Goal: Navigation & Orientation: Find specific page/section

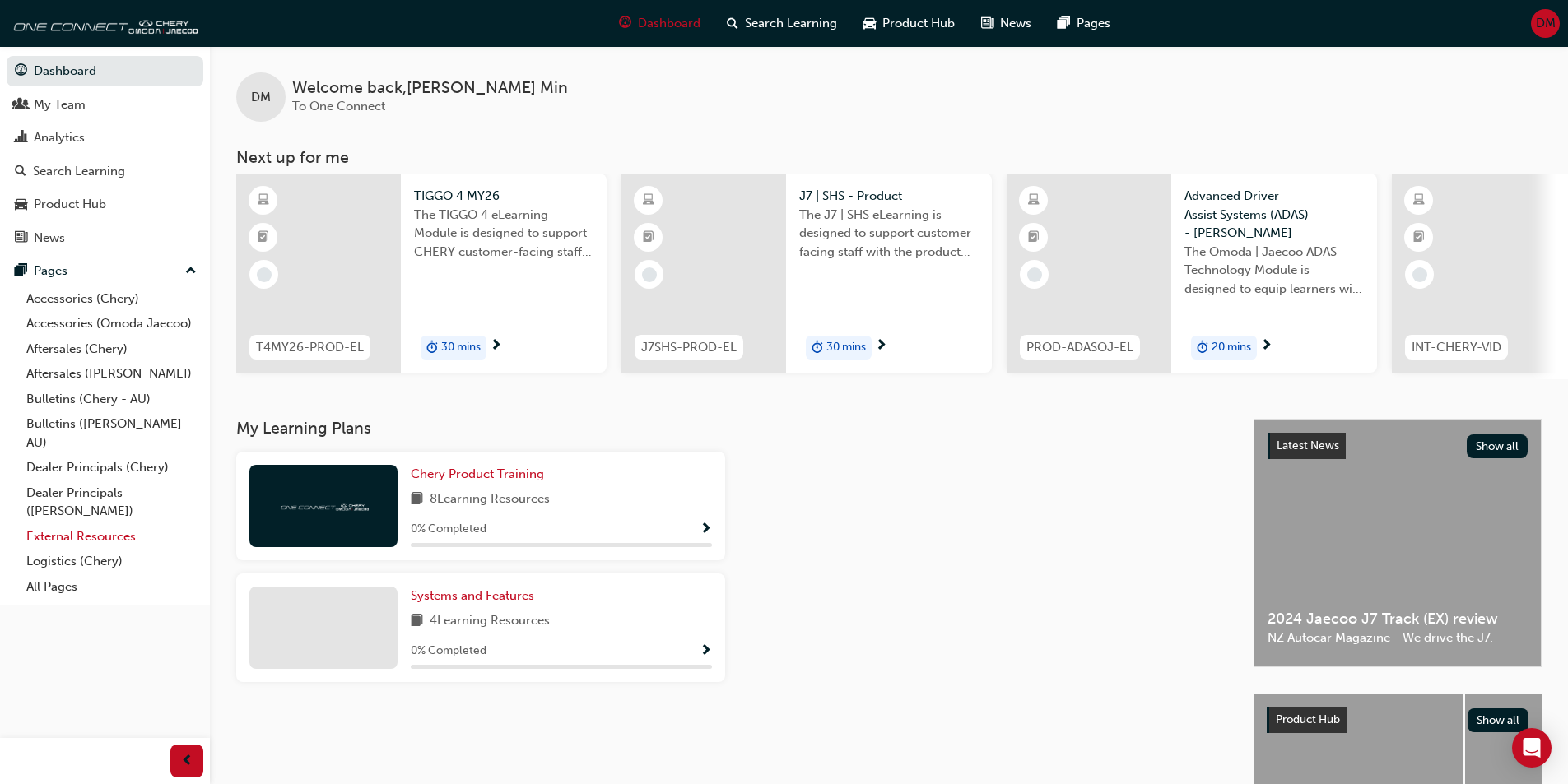
click at [86, 535] on link "External Resources" at bounding box center [111, 537] width 184 height 25
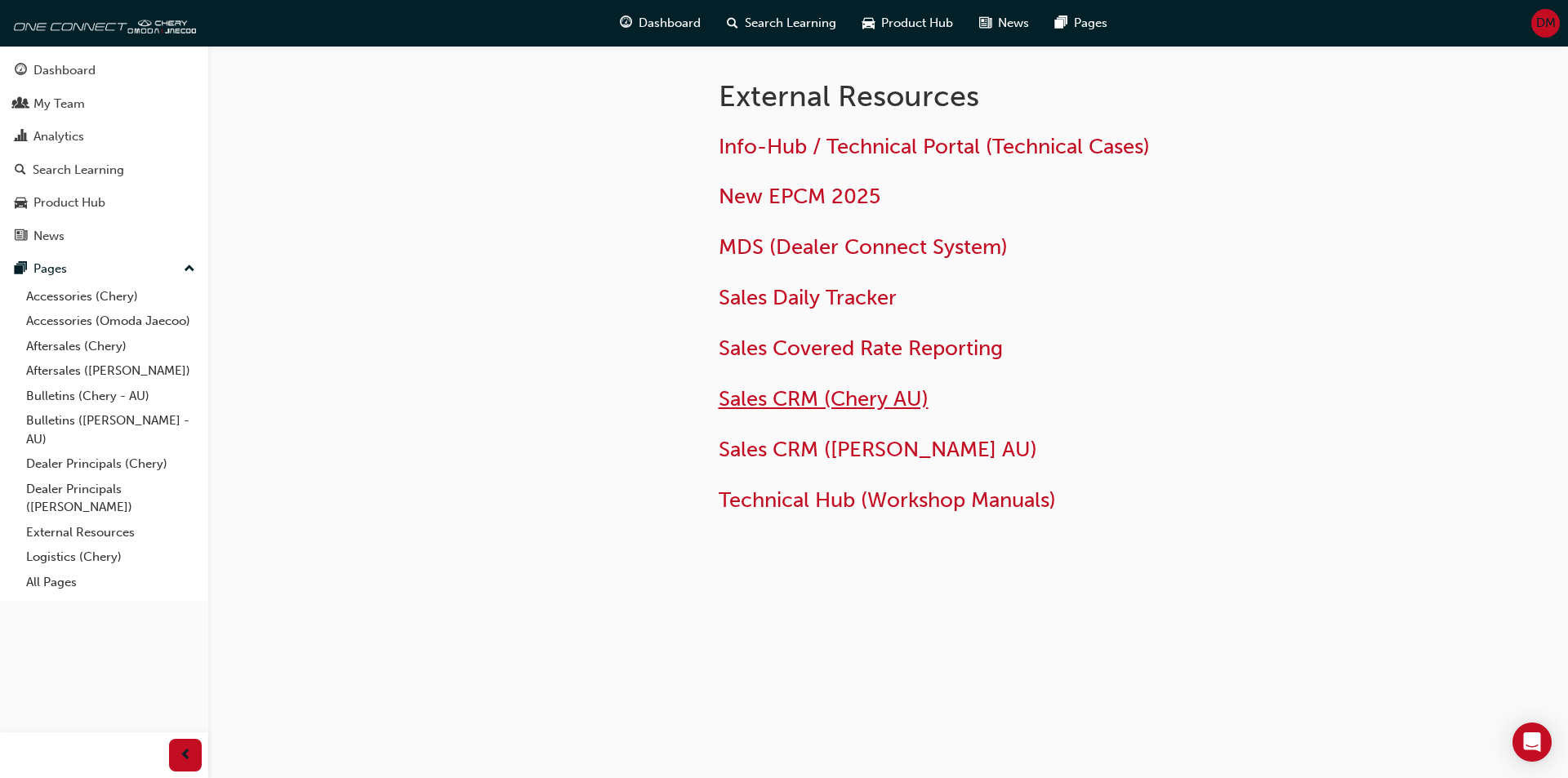
click at [882, 400] on span "Sales CRM (Chery AU)" at bounding box center [823, 399] width 210 height 25
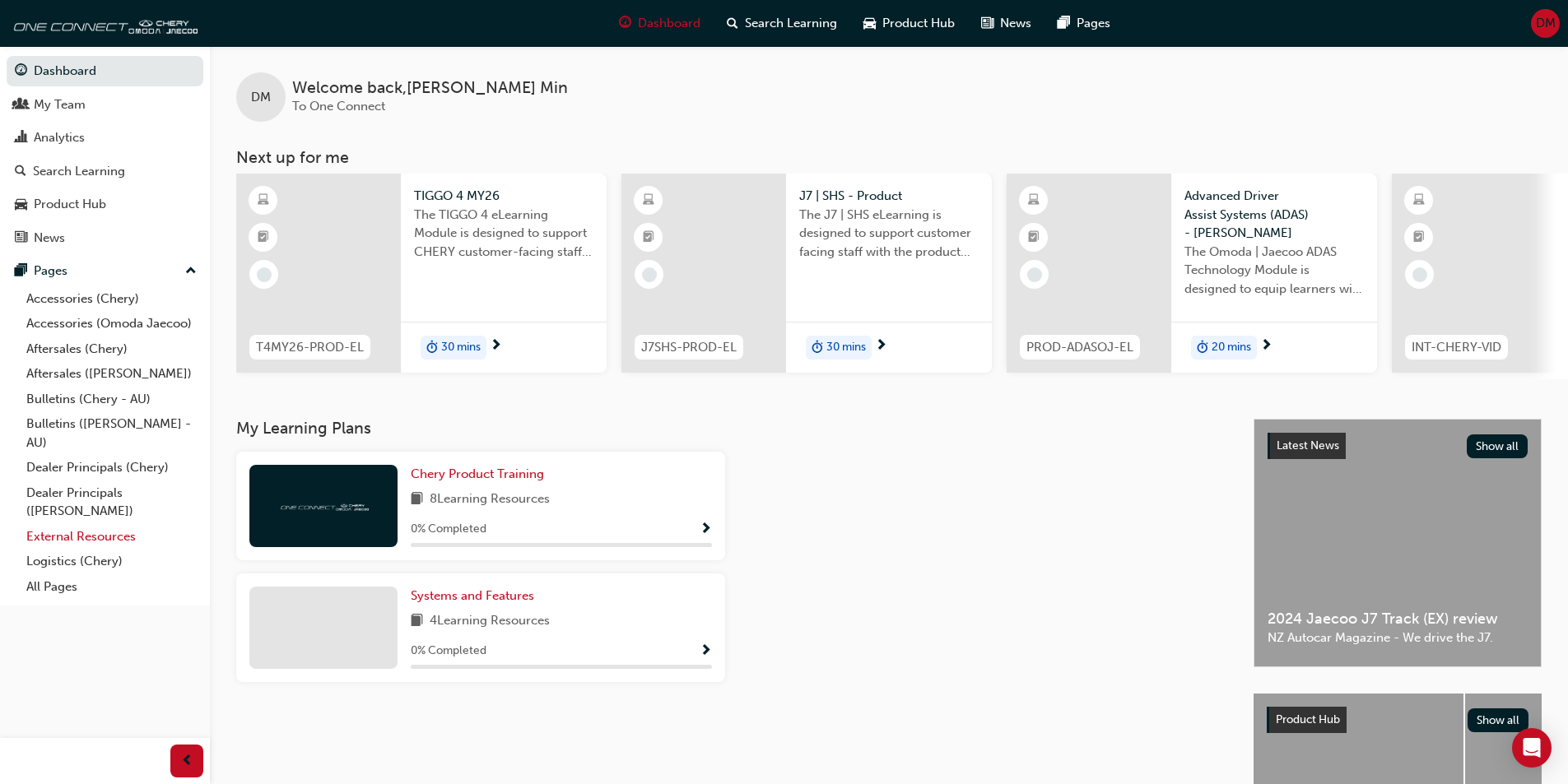
click at [92, 542] on link "External Resources" at bounding box center [111, 537] width 184 height 25
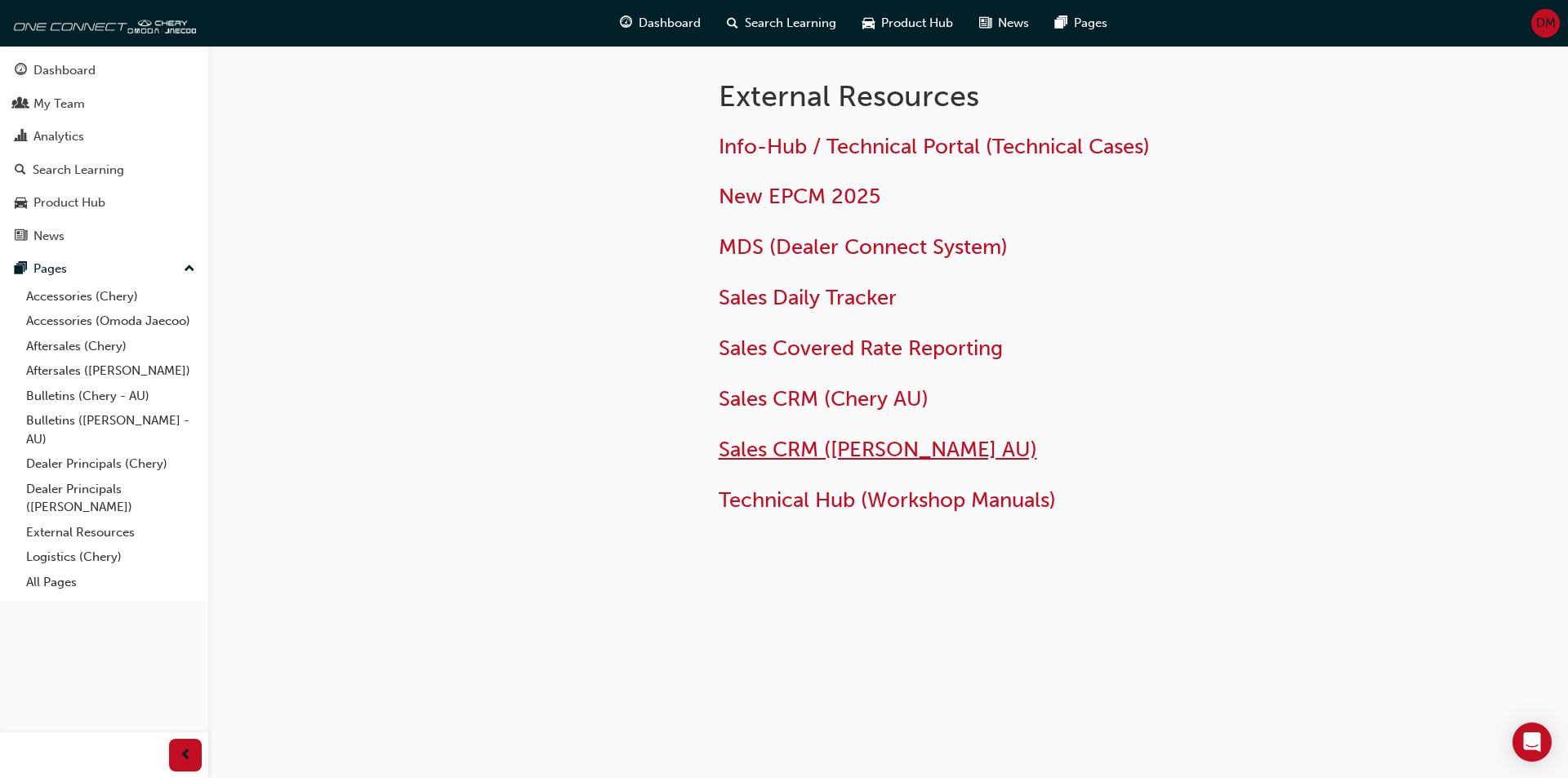
click at [892, 444] on span "Sales CRM ([PERSON_NAME] AU)" at bounding box center [878, 449] width 318 height 25
click at [90, 528] on link "External Resources" at bounding box center [110, 533] width 182 height 25
click at [811, 448] on span "Sales CRM ([PERSON_NAME] AU)" at bounding box center [878, 449] width 318 height 25
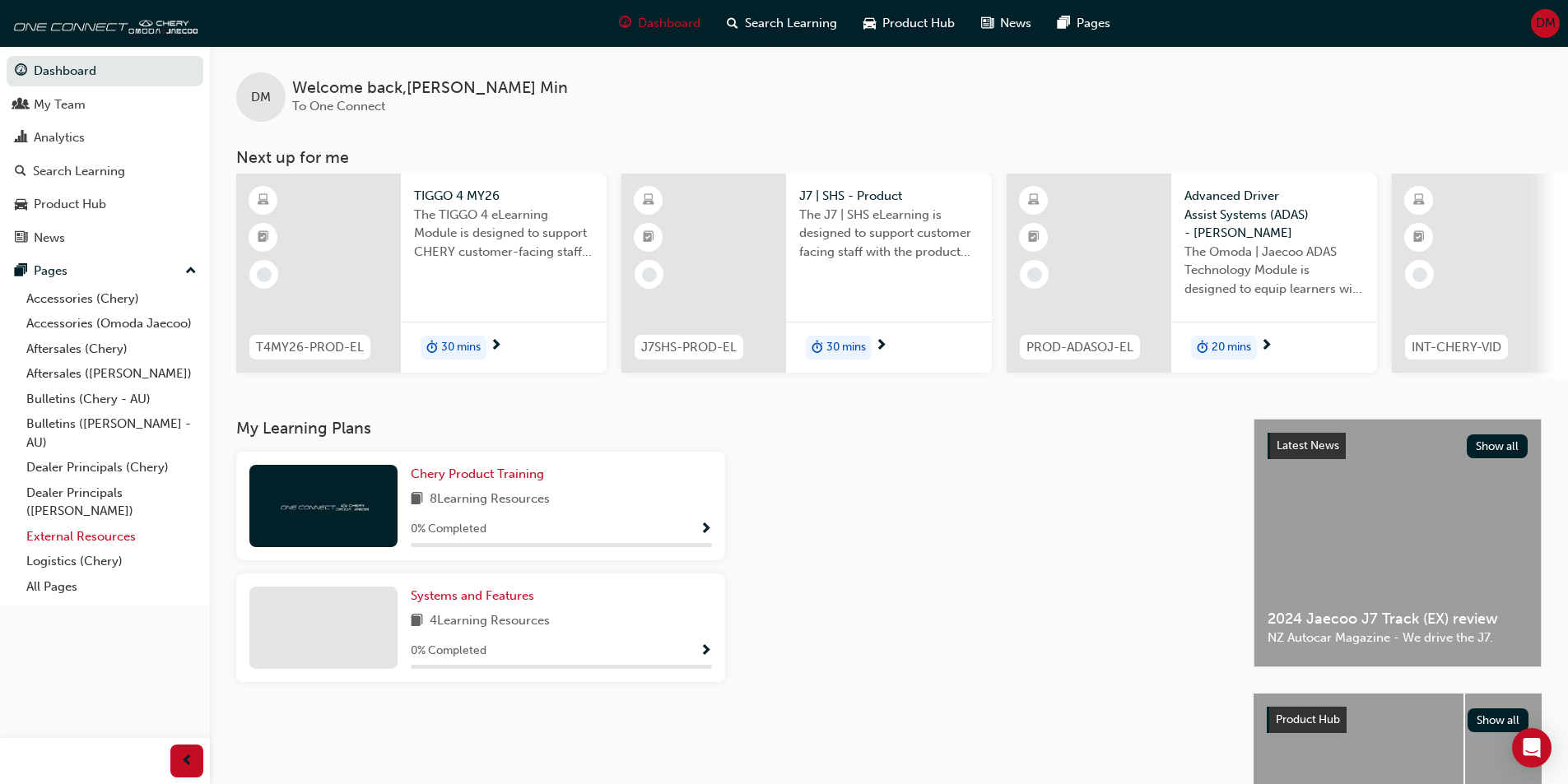
click at [78, 532] on link "External Resources" at bounding box center [111, 537] width 184 height 25
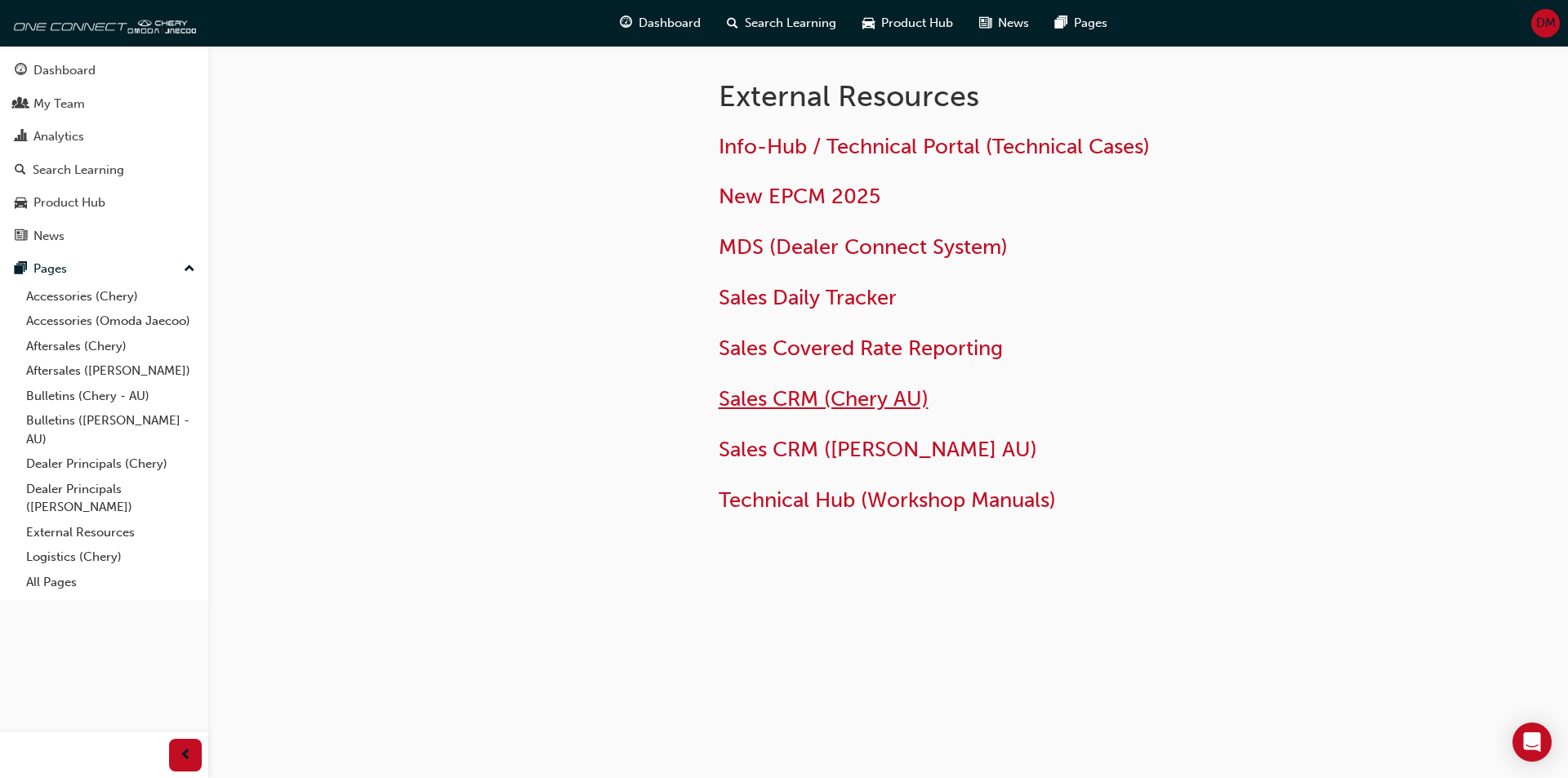
click at [835, 399] on span "Sales CRM (Chery AU)" at bounding box center [823, 399] width 210 height 25
